Goal: Task Accomplishment & Management: Manage account settings

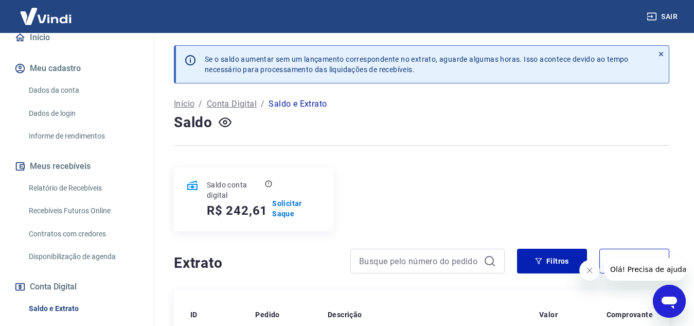
scroll to position [154, 0]
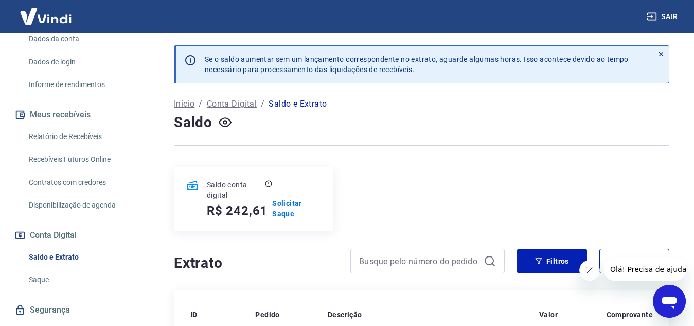
click at [64, 266] on link "Saldo e Extrato" at bounding box center [83, 256] width 117 height 21
click at [58, 286] on link "Saque" at bounding box center [83, 279] width 117 height 21
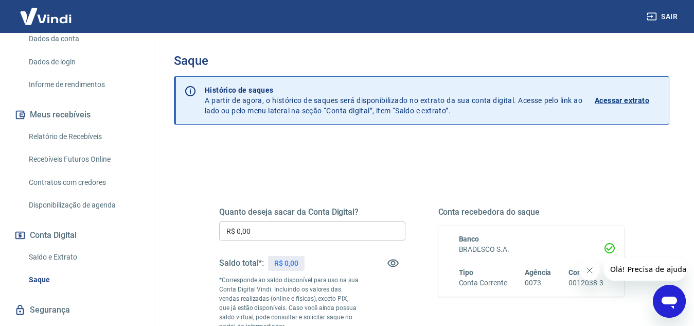
scroll to position [51, 0]
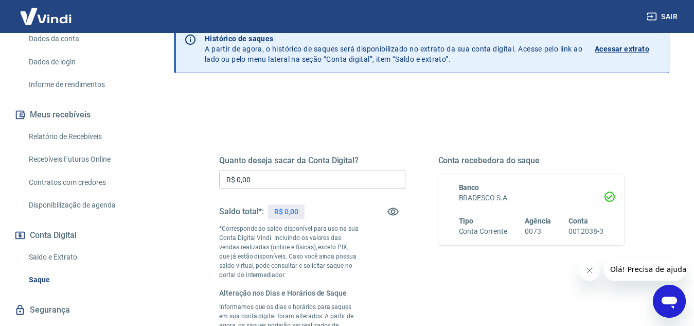
click at [74, 268] on link "Saldo e Extrato" at bounding box center [83, 256] width 117 height 21
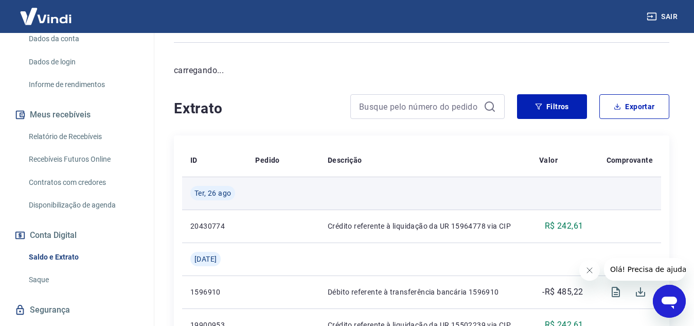
scroll to position [51, 0]
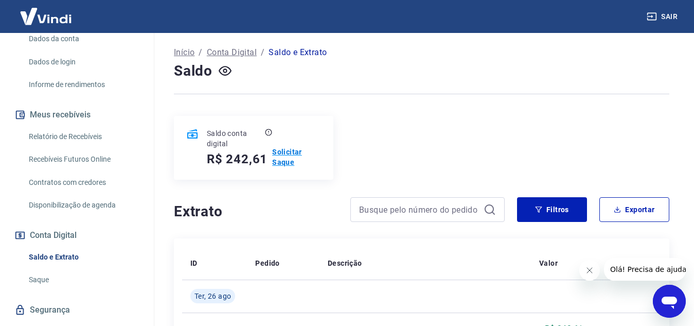
click at [292, 154] on p "Solicitar Saque" at bounding box center [296, 157] width 49 height 21
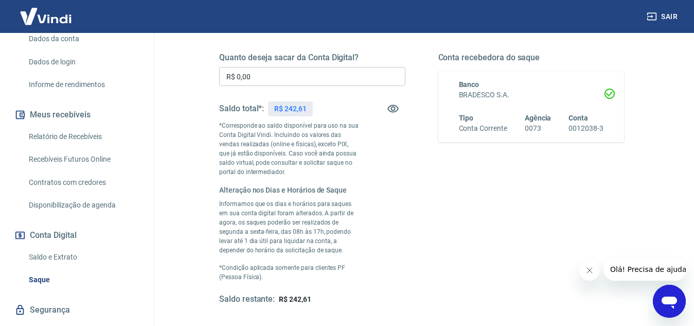
scroll to position [206, 0]
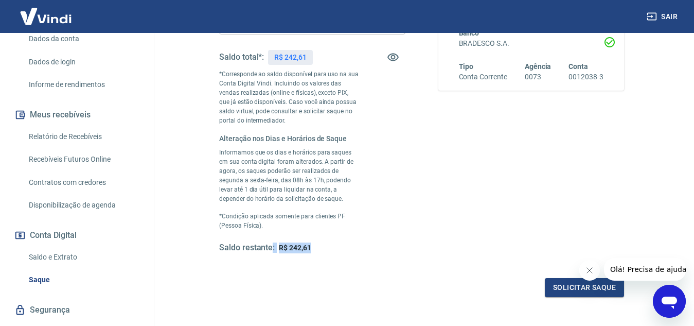
drag, startPoint x: 271, startPoint y: 248, endPoint x: 317, endPoint y: 247, distance: 45.8
click at [317, 247] on div "Saldo restante: R$ 242,61" at bounding box center [312, 247] width 186 height 11
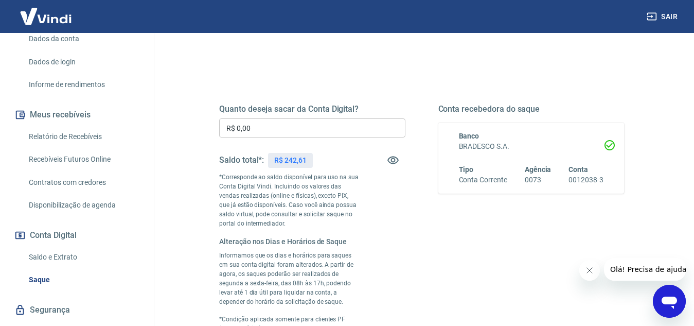
click at [336, 128] on input "R$ 0,00" at bounding box center [312, 127] width 186 height 19
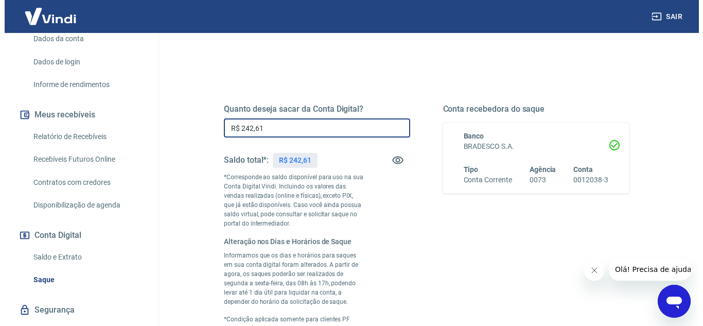
scroll to position [297, 0]
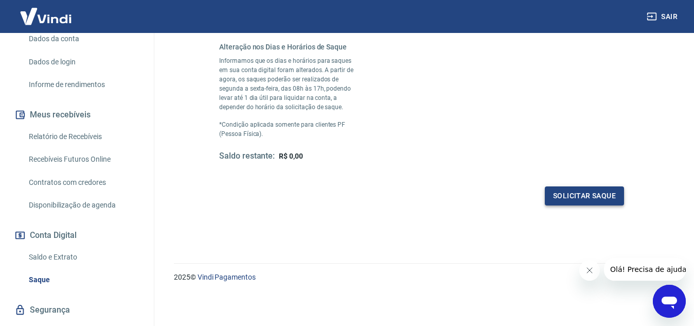
type input "R$ 242,61"
click at [593, 202] on button "Solicitar saque" at bounding box center [584, 195] width 79 height 19
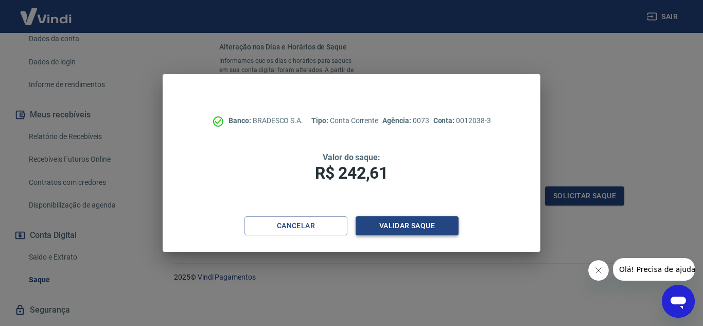
click at [441, 232] on button "Validar saque" at bounding box center [407, 225] width 103 height 19
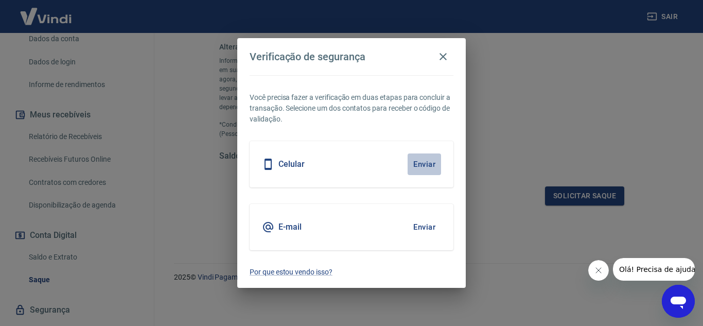
click at [432, 164] on button "Enviar" at bounding box center [424, 164] width 33 height 22
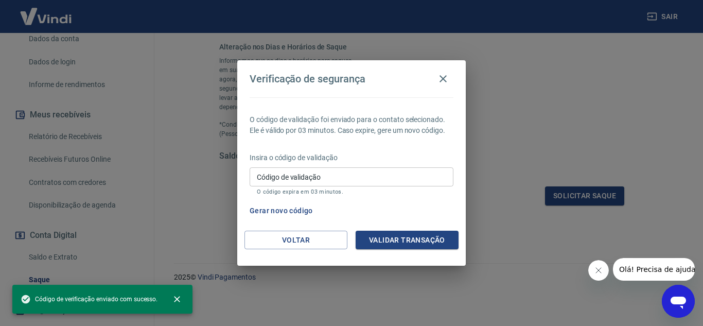
click at [381, 176] on input "Código de validação" at bounding box center [352, 176] width 204 height 19
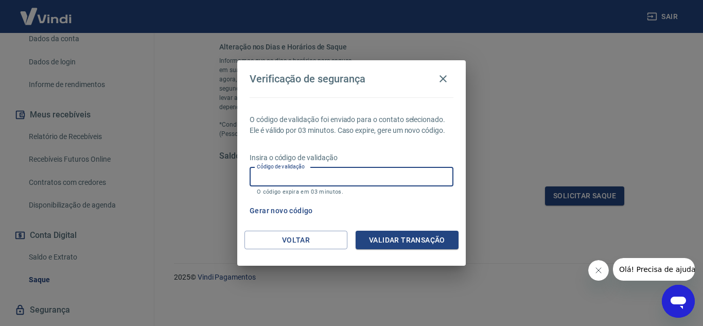
click at [273, 207] on button "Gerar novo código" at bounding box center [281, 210] width 72 height 19
click at [317, 176] on input "Código de validação" at bounding box center [352, 176] width 204 height 19
click at [350, 158] on p "Insira o código de validação" at bounding box center [352, 157] width 204 height 11
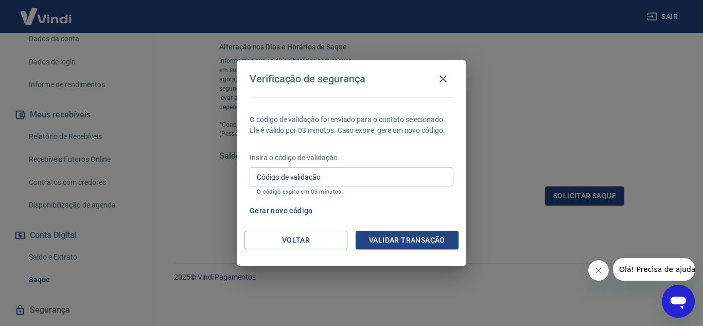
click at [345, 176] on input "Código de validação" at bounding box center [352, 176] width 204 height 19
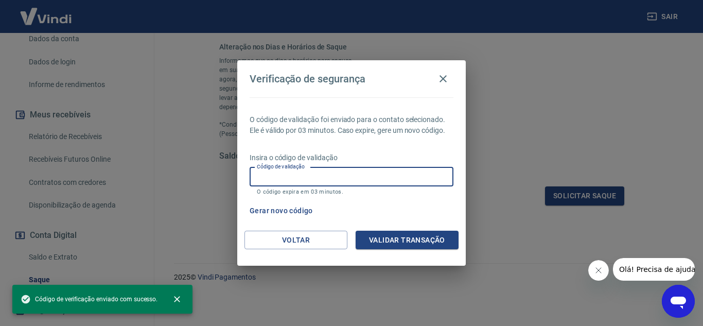
click at [291, 178] on input "Código de validação" at bounding box center [352, 176] width 204 height 19
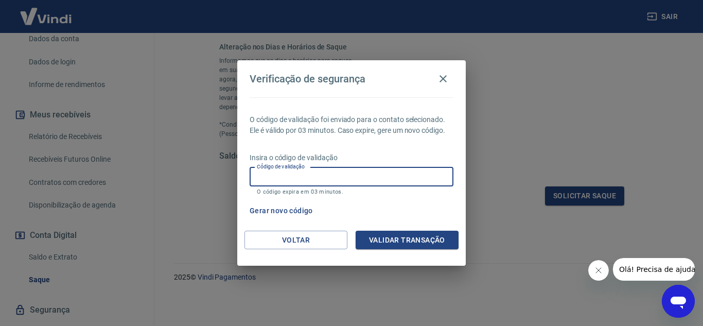
click at [303, 175] on input "Código de validação" at bounding box center [352, 176] width 204 height 19
click at [352, 177] on input "Código de validação" at bounding box center [352, 176] width 204 height 19
